Goal: Navigation & Orientation: Find specific page/section

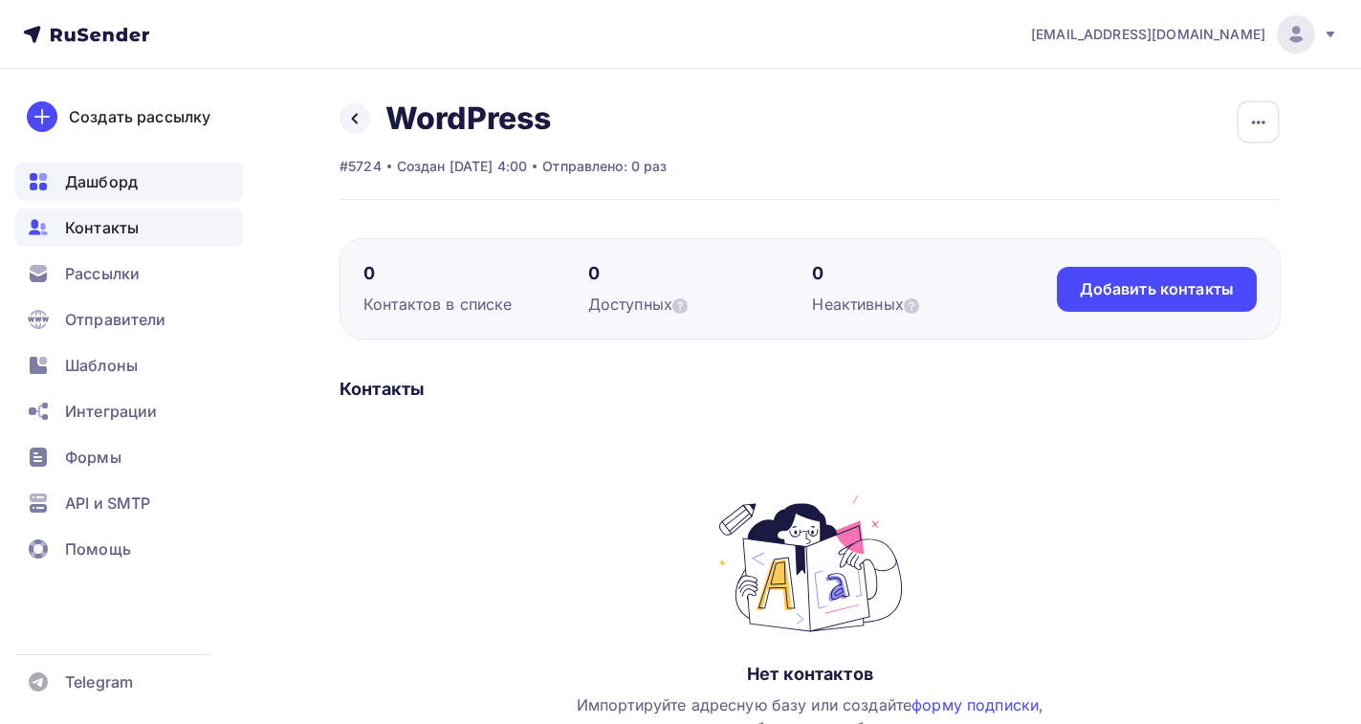
click at [107, 175] on span "Дашборд" at bounding box center [101, 181] width 73 height 23
click at [68, 177] on span "Дашборд" at bounding box center [101, 181] width 73 height 23
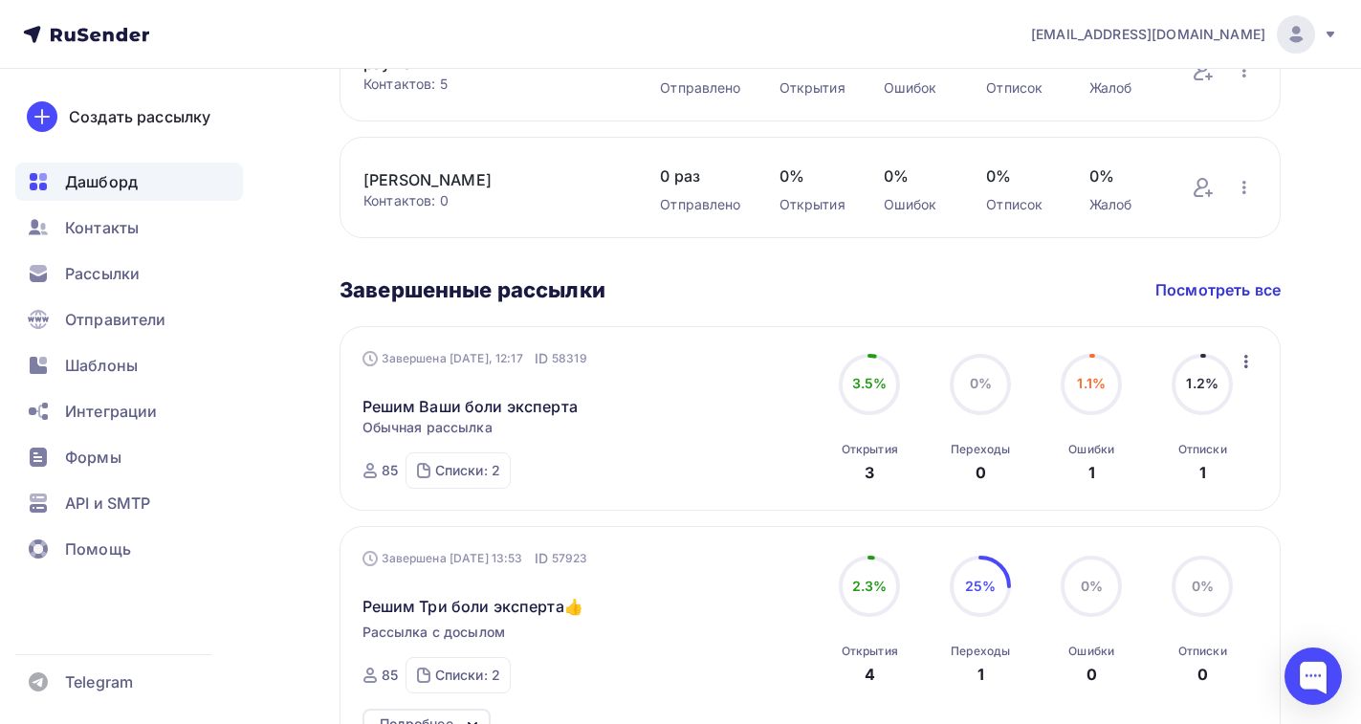
scroll to position [631, 0]
